Goal: Transaction & Acquisition: Purchase product/service

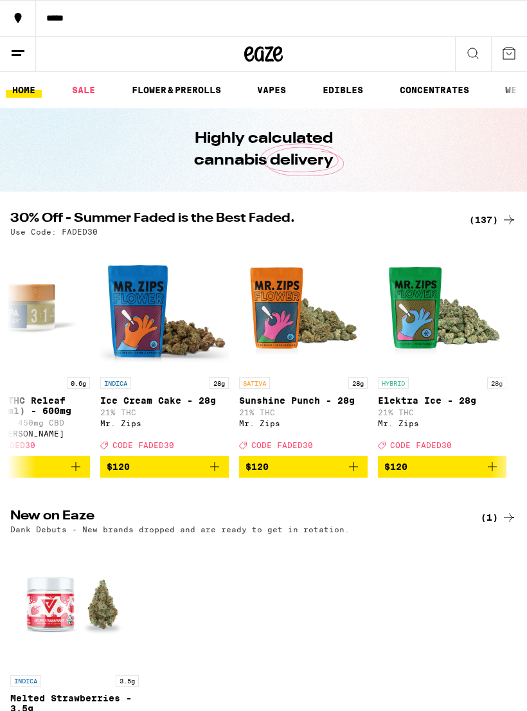
scroll to position [0, 18514]
